Goal: Find specific page/section: Find specific page/section

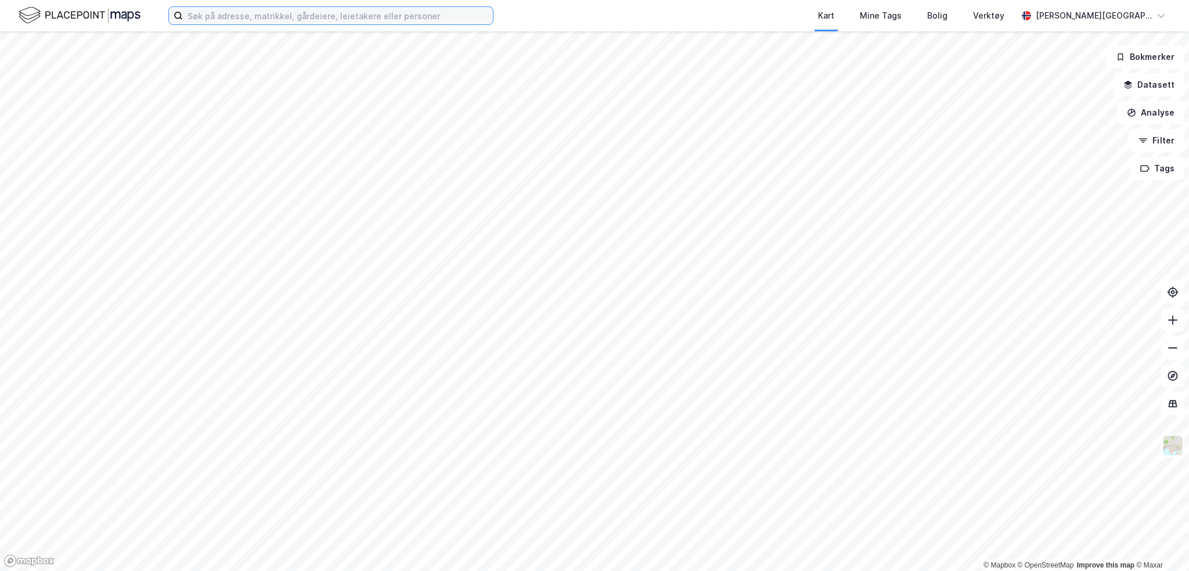
click at [260, 19] on input at bounding box center [338, 15] width 310 height 17
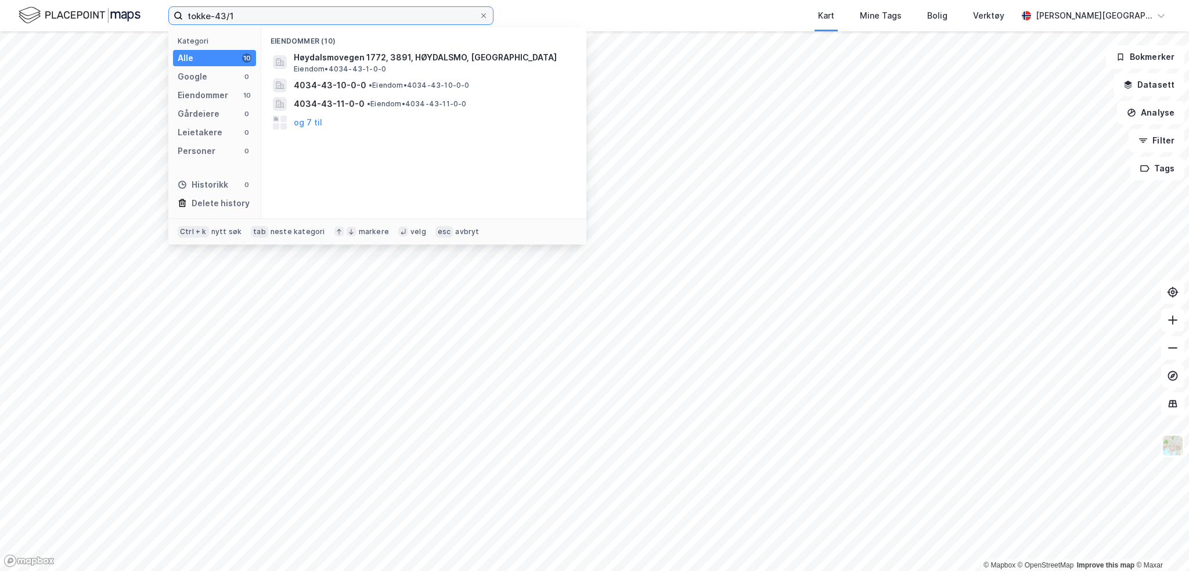
type input "tokke-43/1"
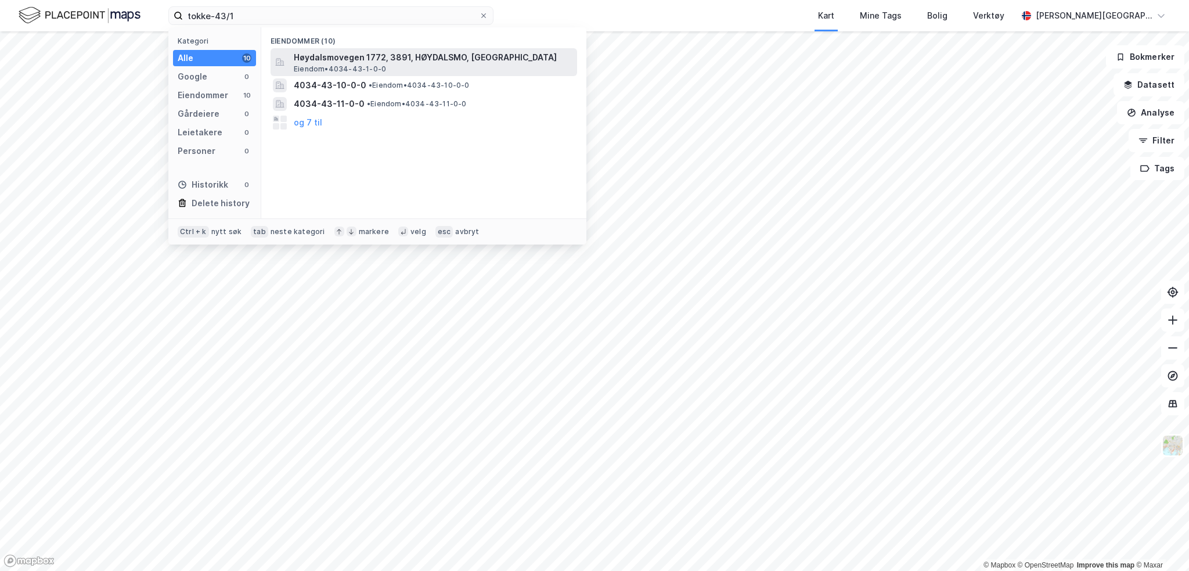
click at [418, 65] on div "Høydalsmovegen 1772, 3891, HØYDALSMO, TOKKE Eiendom • 4034-43-1-0-0" at bounding box center [434, 62] width 281 height 23
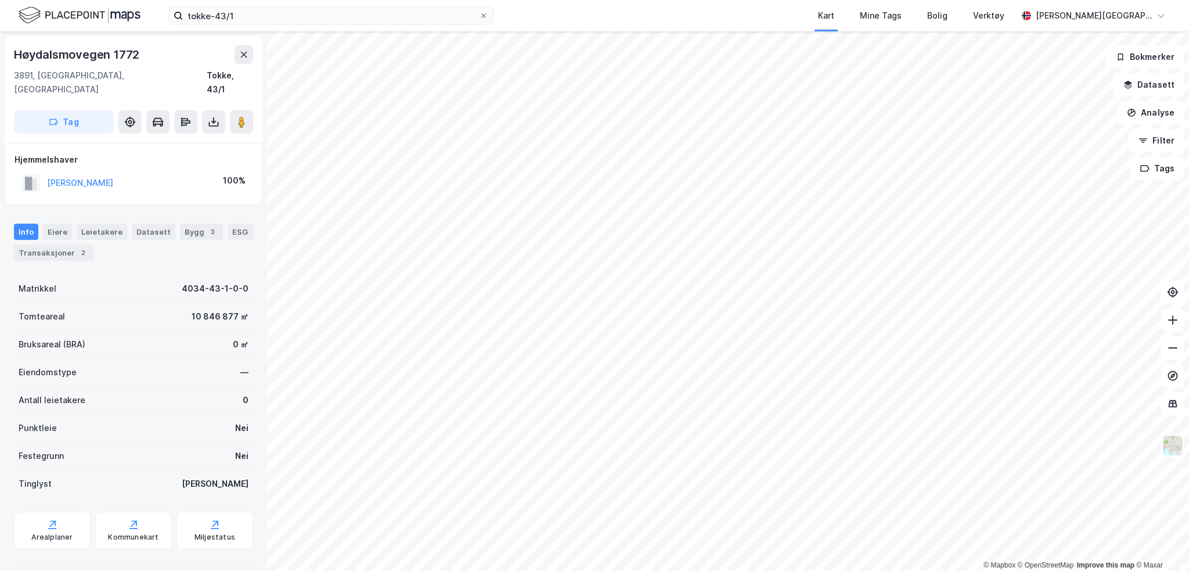
click at [171, 171] on div "[PERSON_NAME] 100%" at bounding box center [134, 183] width 238 height 24
